Goal: Use online tool/utility: Utilize a website feature to perform a specific function

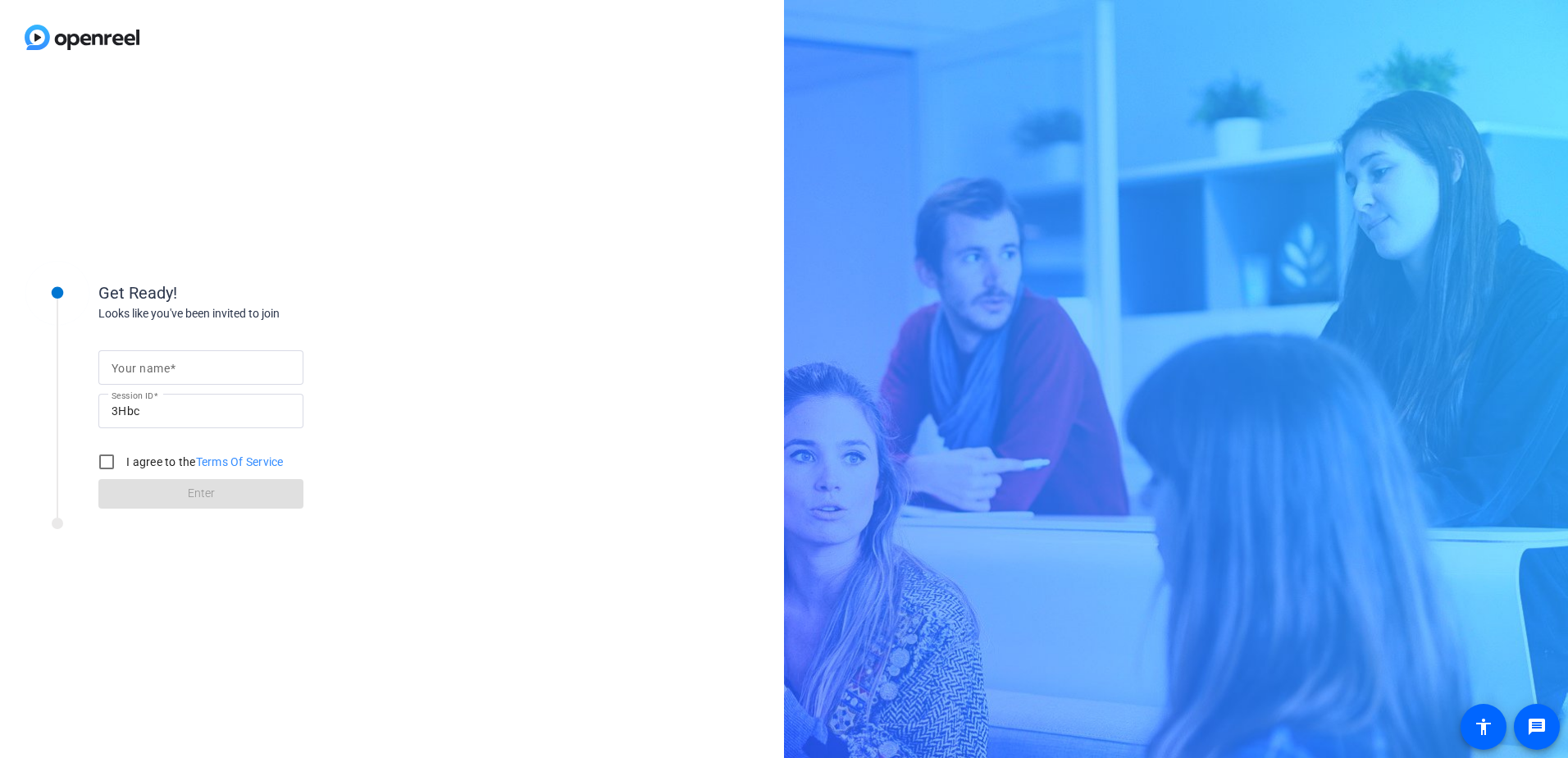
click at [217, 362] on input "Your name" at bounding box center [201, 367] width 179 height 19
type input "[PERSON_NAME]"
click at [107, 467] on input "I agree to the Terms Of Service" at bounding box center [106, 461] width 33 height 33
checkbox input "true"
click at [211, 503] on button "Enter" at bounding box center [201, 493] width 205 height 29
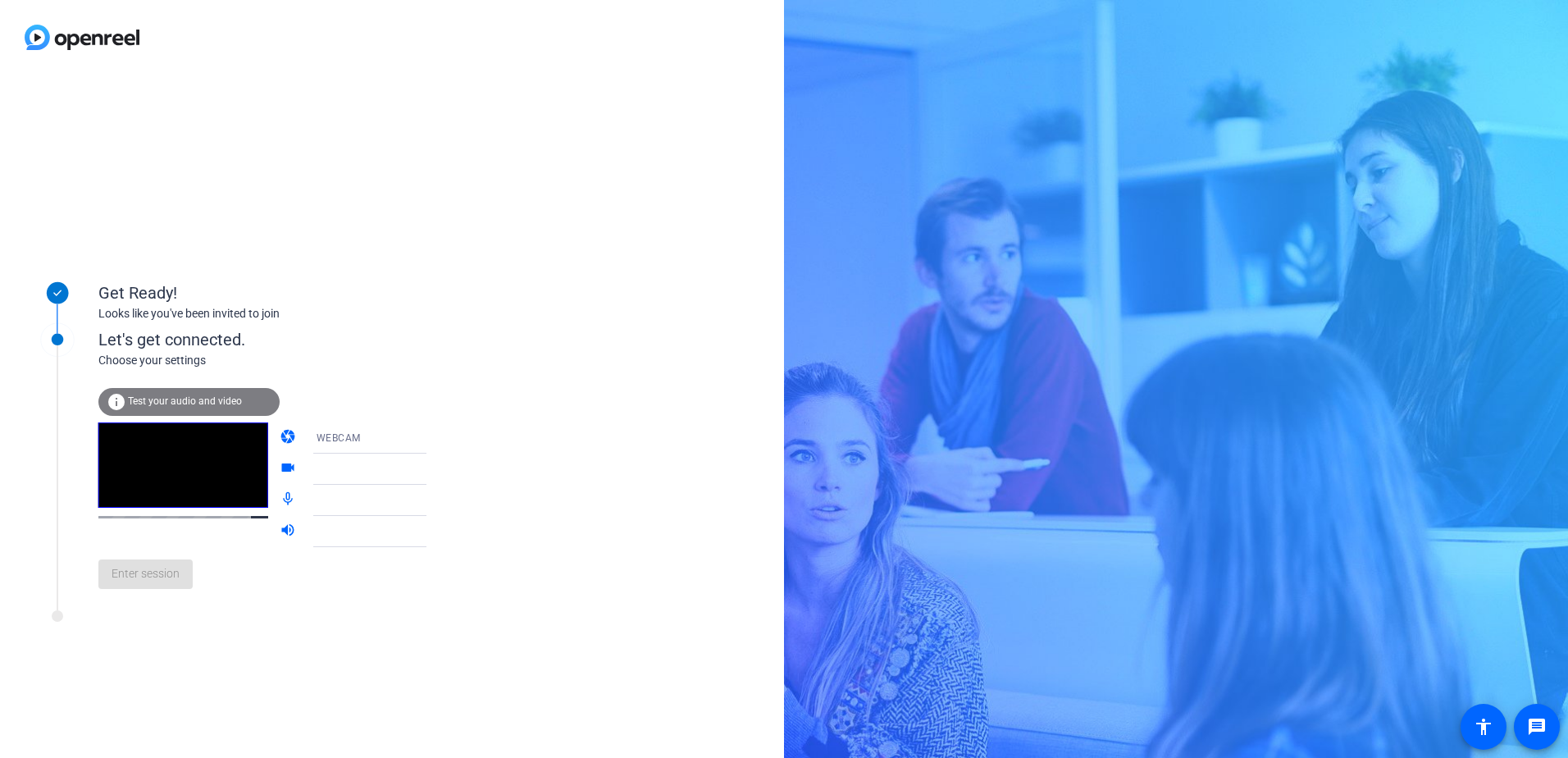
click at [137, 590] on div "Enter session" at bounding box center [279, 574] width 362 height 54
click at [163, 403] on span "Test your audio and video" at bounding box center [185, 402] width 114 height 12
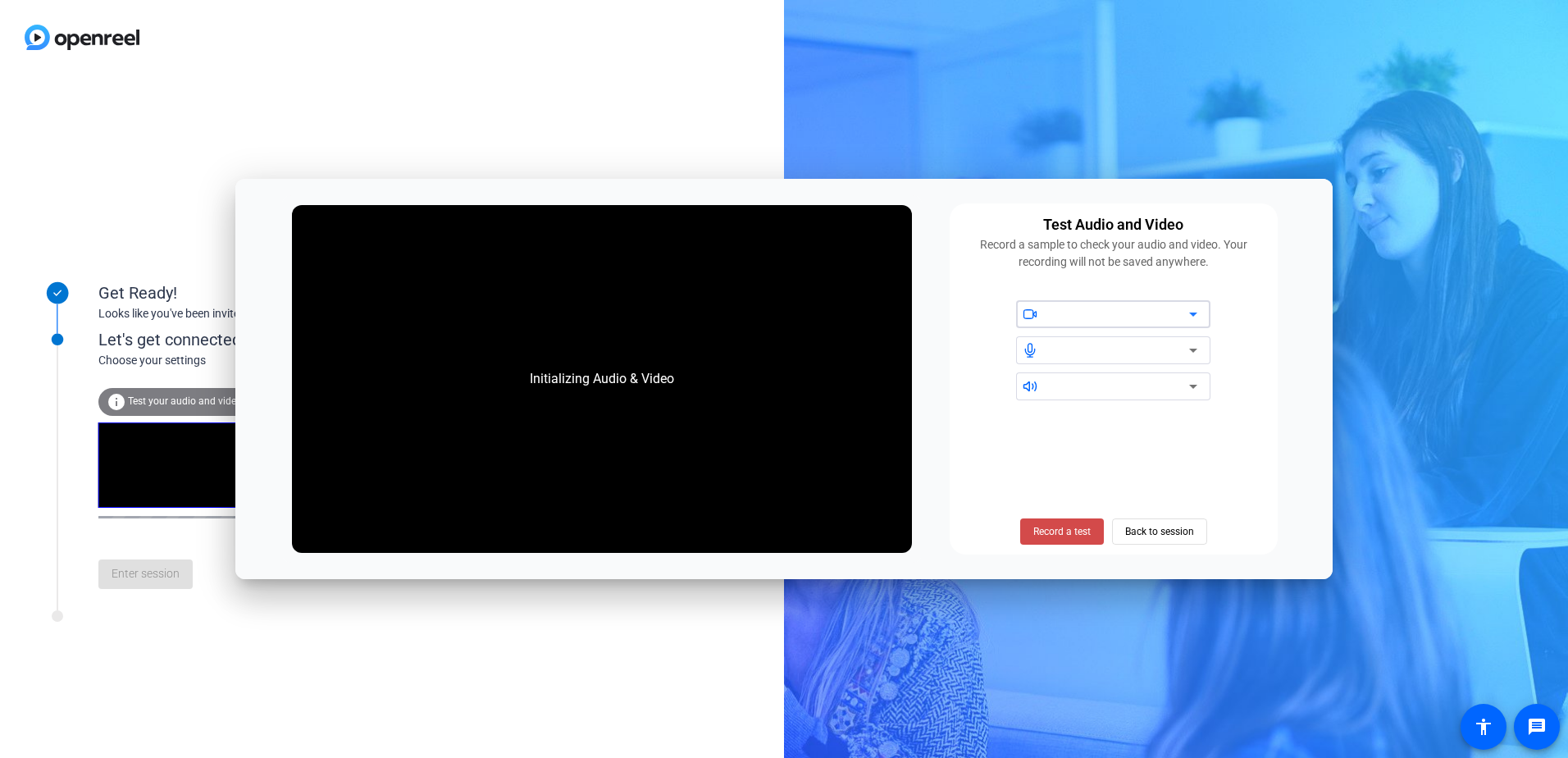
click at [1050, 531] on span "Record a test" at bounding box center [1062, 532] width 57 height 15
click at [1058, 532] on span "Stop Testing (2s)" at bounding box center [1062, 532] width 75 height 15
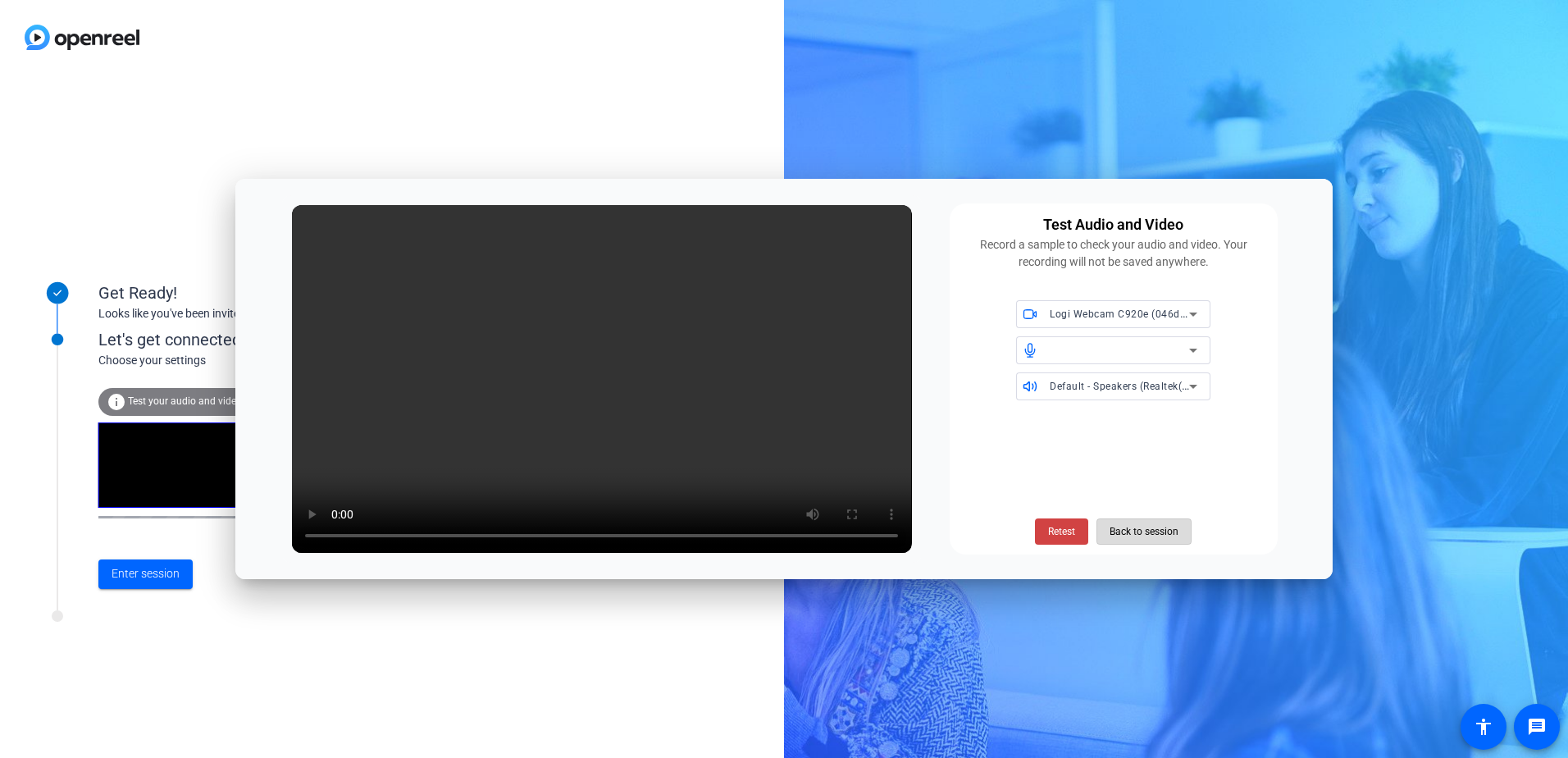
click at [1122, 535] on span "Back to session" at bounding box center [1144, 531] width 69 height 31
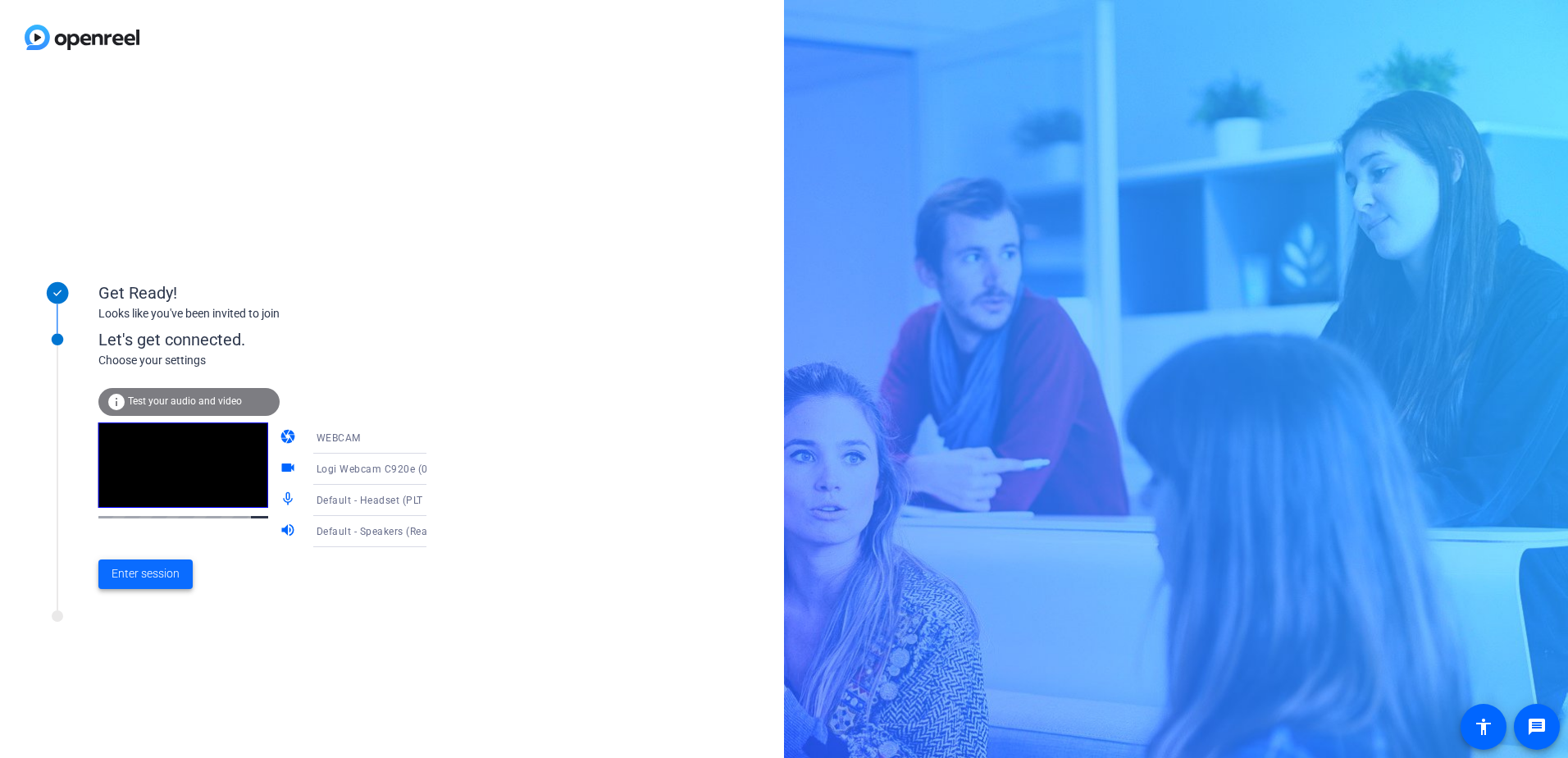
click at [139, 574] on span "Enter session" at bounding box center [145, 574] width 68 height 18
